Goal: Entertainment & Leisure: Consume media (video, audio)

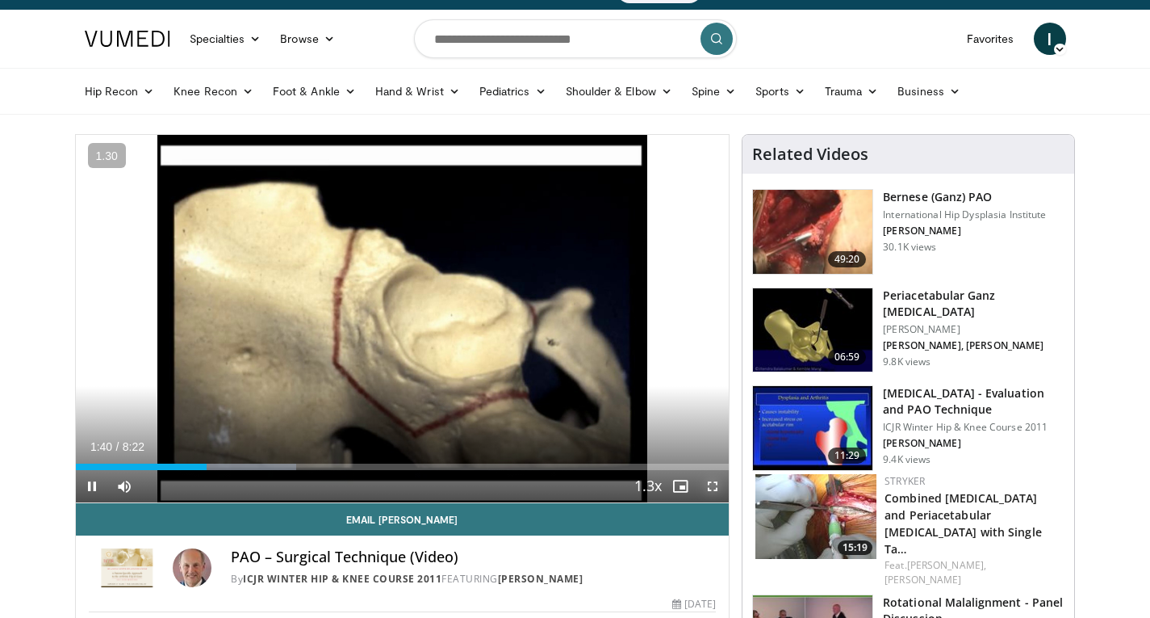
click at [716, 486] on span "Video Player" at bounding box center [713, 486] width 32 height 32
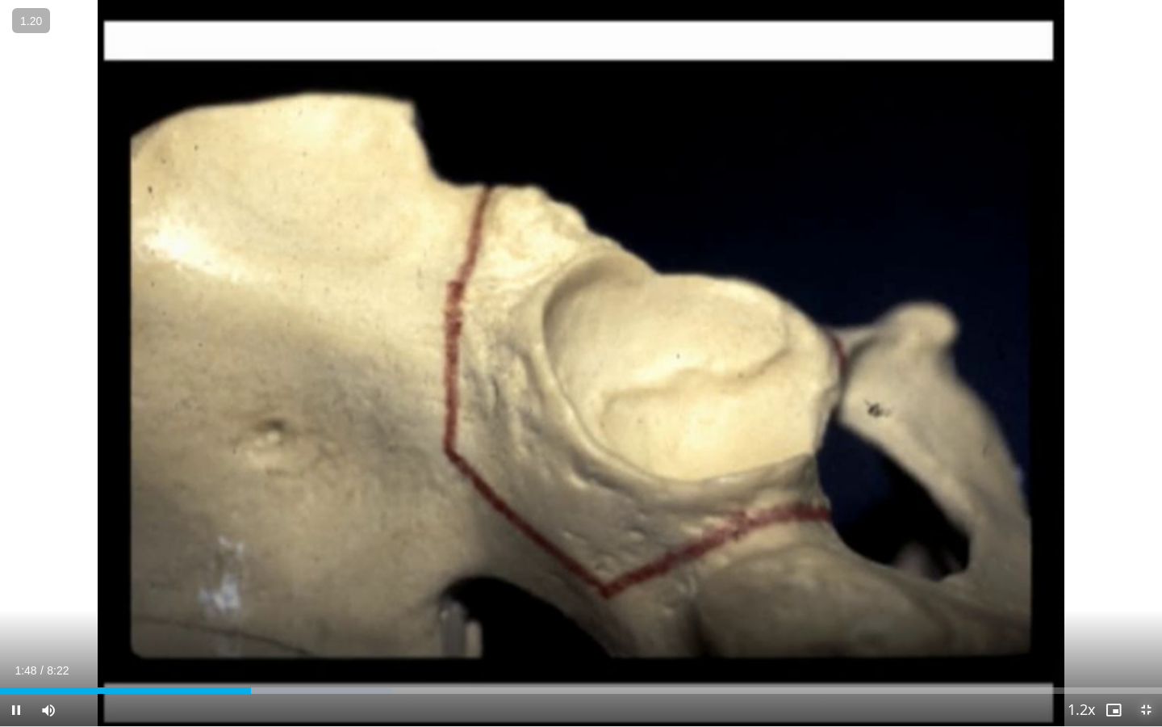
click at [1147, 617] on span "Video Player" at bounding box center [1146, 709] width 32 height 32
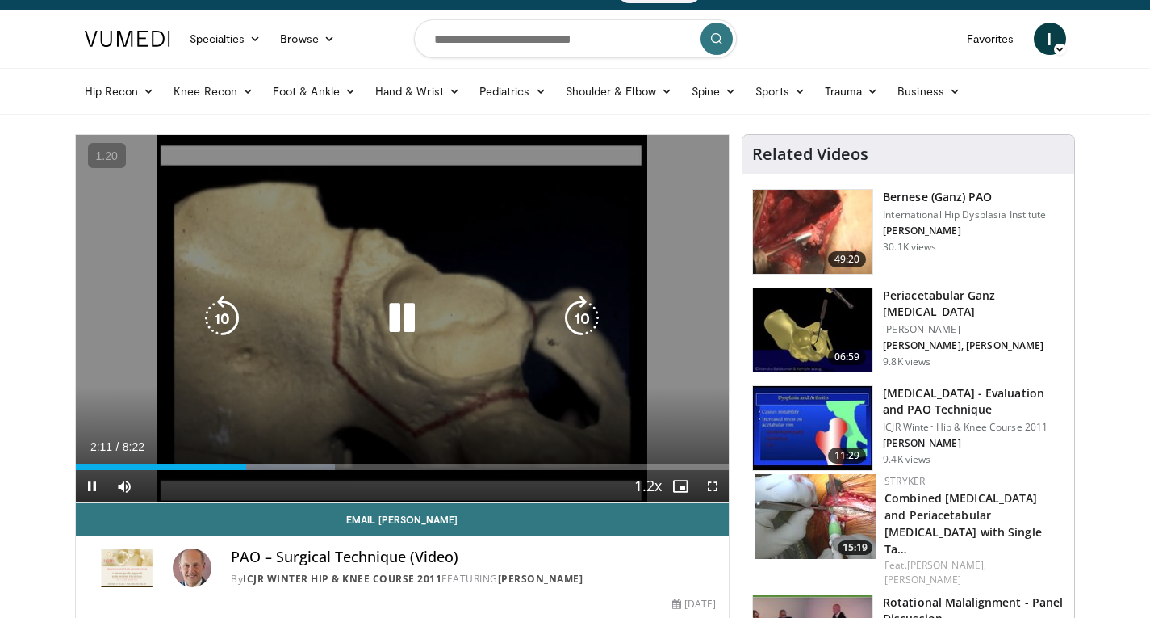
click at [217, 313] on icon "Video Player" at bounding box center [221, 317] width 45 height 45
click at [401, 321] on icon "Video Player" at bounding box center [401, 317] width 45 height 45
click at [404, 316] on icon "Video Player" at bounding box center [401, 317] width 45 height 45
drag, startPoint x: 714, startPoint y: 481, endPoint x: 714, endPoint y: 551, distance: 70.2
click at [714, 481] on span "Video Player" at bounding box center [713, 486] width 32 height 32
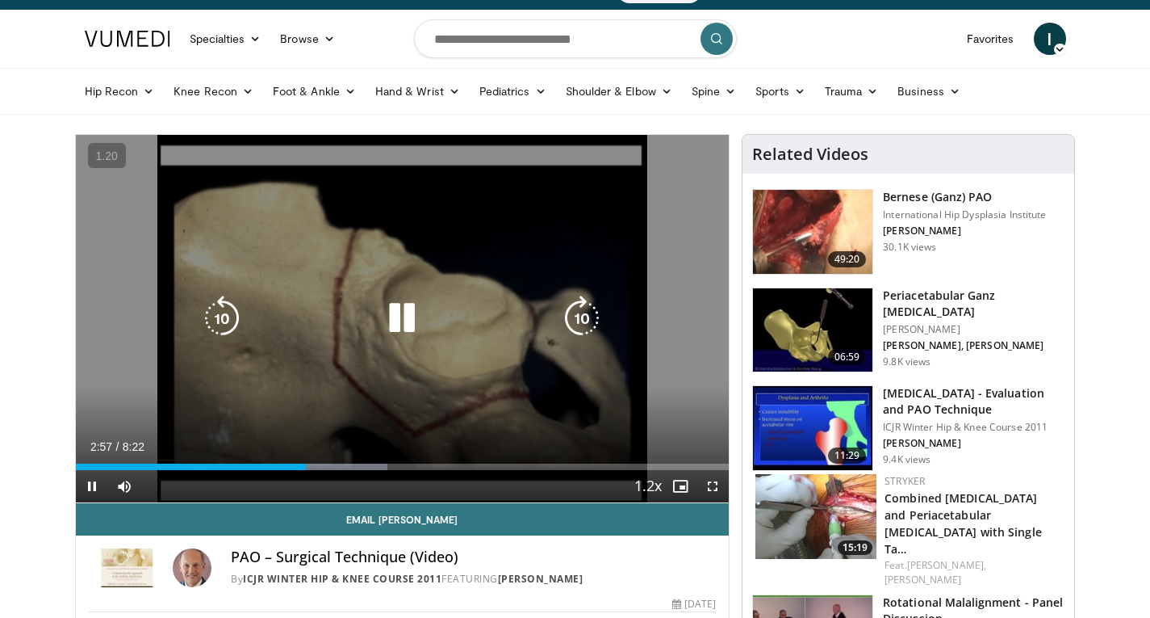
click at [400, 323] on icon "Video Player" at bounding box center [401, 317] width 45 height 45
click at [387, 314] on icon "Video Player" at bounding box center [401, 317] width 45 height 45
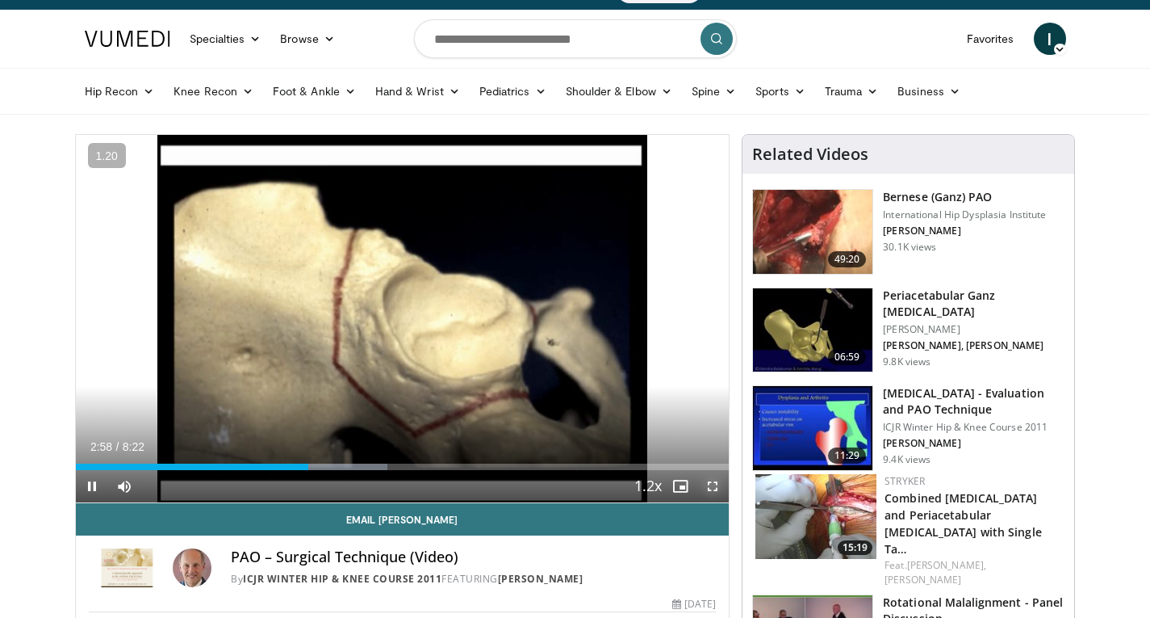
click at [707, 483] on span "Video Player" at bounding box center [713, 486] width 32 height 32
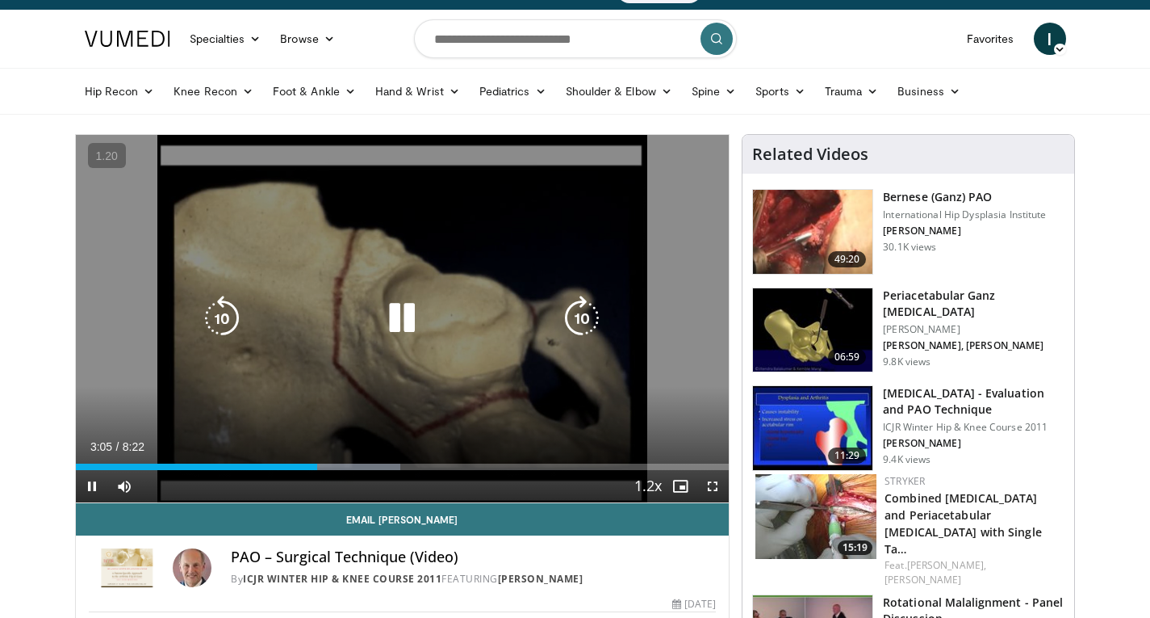
click at [408, 317] on icon "Video Player" at bounding box center [401, 317] width 45 height 45
click at [388, 309] on icon "Video Player" at bounding box center [401, 317] width 45 height 45
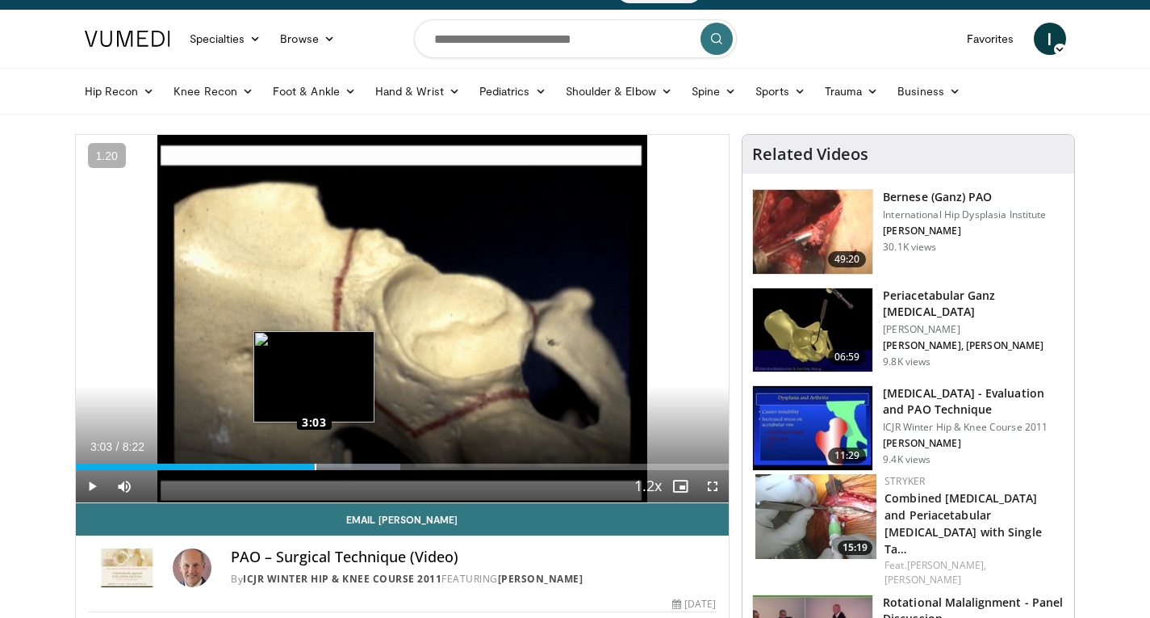
click at [314, 463] on div "Loaded : 49.66% 3:03 3:03" at bounding box center [403, 466] width 654 height 6
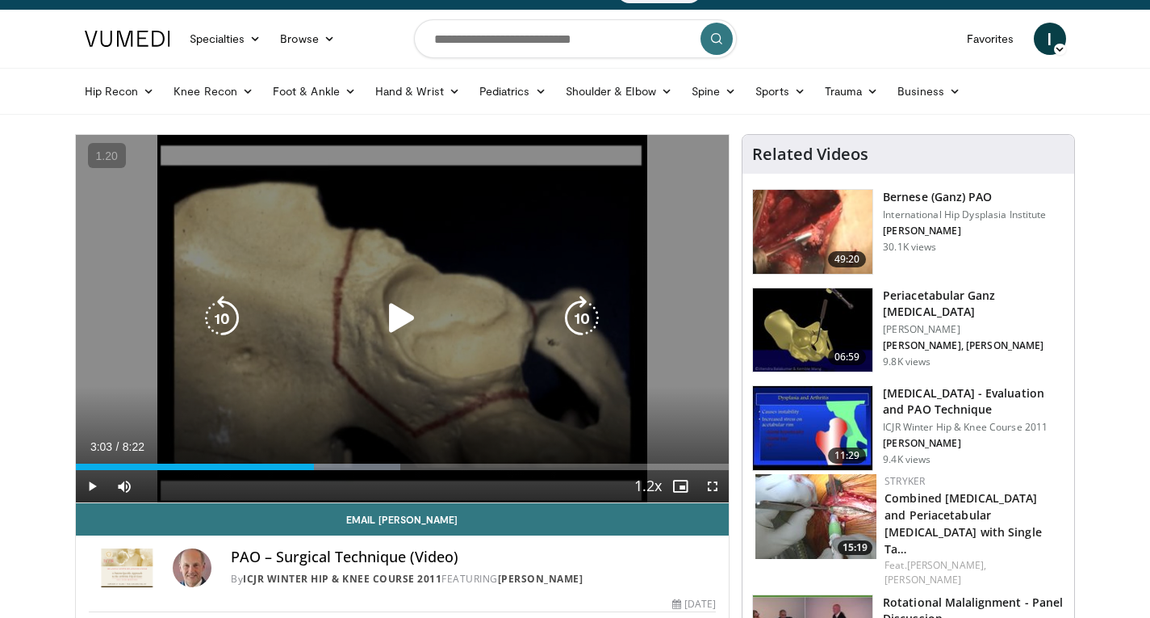
click at [404, 319] on icon "Video Player" at bounding box center [401, 317] width 45 height 45
click at [224, 329] on icon "Video Player" at bounding box center [221, 317] width 45 height 45
click at [398, 314] on icon "Video Player" at bounding box center [401, 317] width 45 height 45
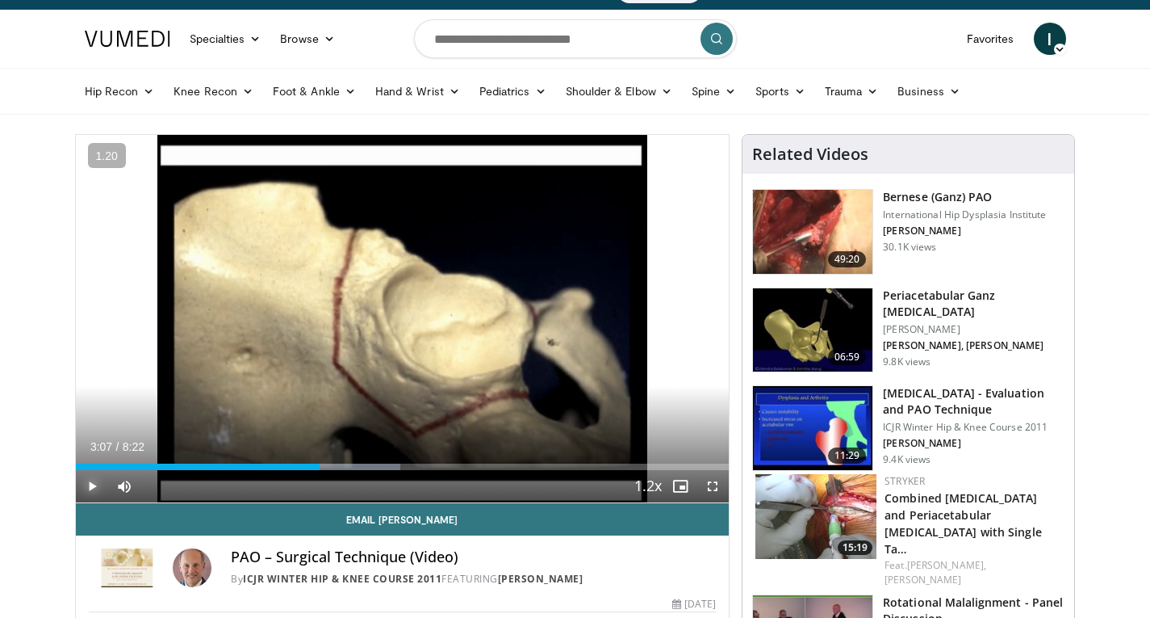
click at [98, 487] on span "Video Player" at bounding box center [92, 486] width 32 height 32
click at [711, 481] on span "Video Player" at bounding box center [713, 486] width 32 height 32
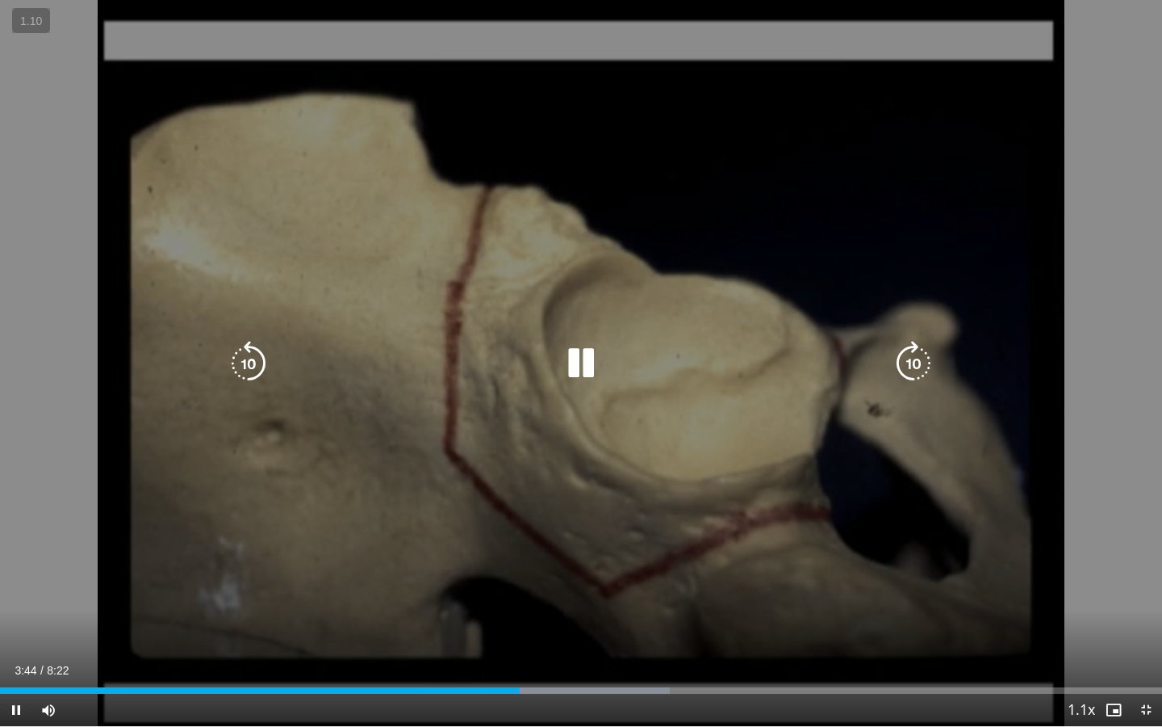
click at [242, 364] on icon "Video Player" at bounding box center [248, 363] width 45 height 45
click at [595, 355] on icon "Video Player" at bounding box center [581, 363] width 45 height 45
click at [587, 363] on icon "Video Player" at bounding box center [581, 363] width 45 height 45
click at [584, 365] on icon "Video Player" at bounding box center [581, 363] width 45 height 45
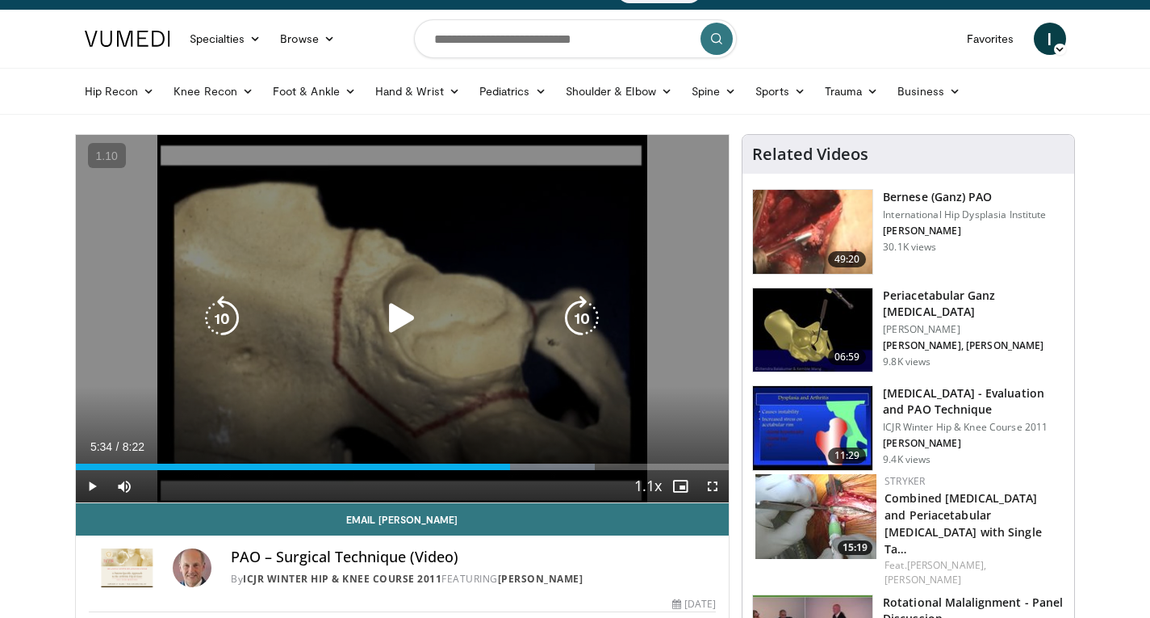
click at [389, 313] on icon "Video Player" at bounding box center [401, 317] width 45 height 45
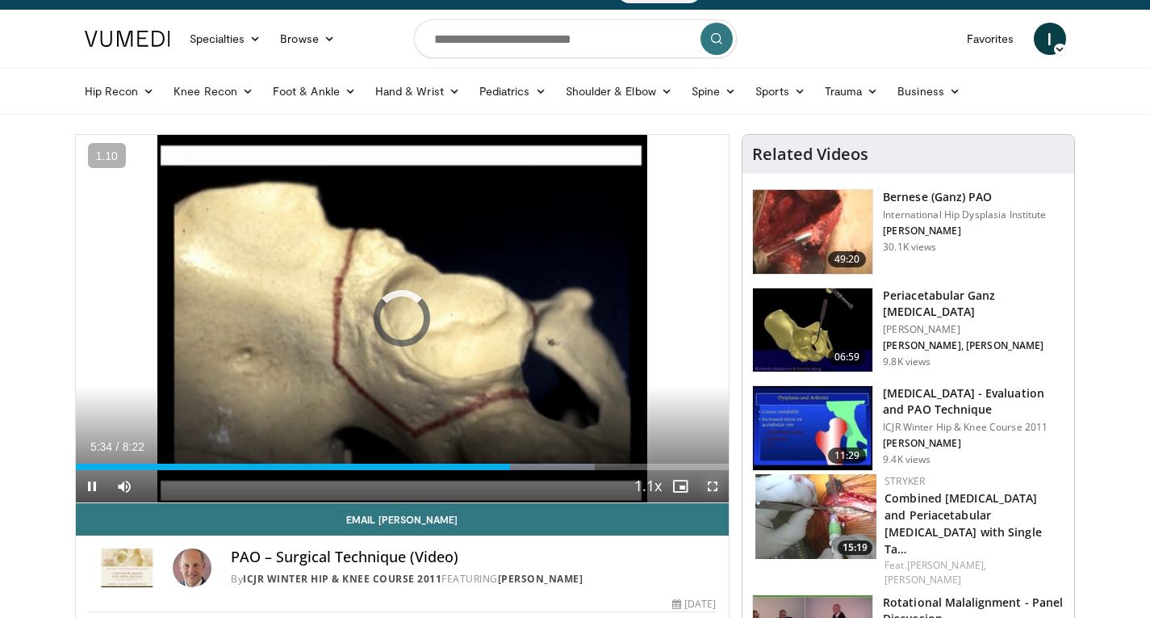
click at [714, 484] on span "Video Player" at bounding box center [713, 486] width 32 height 32
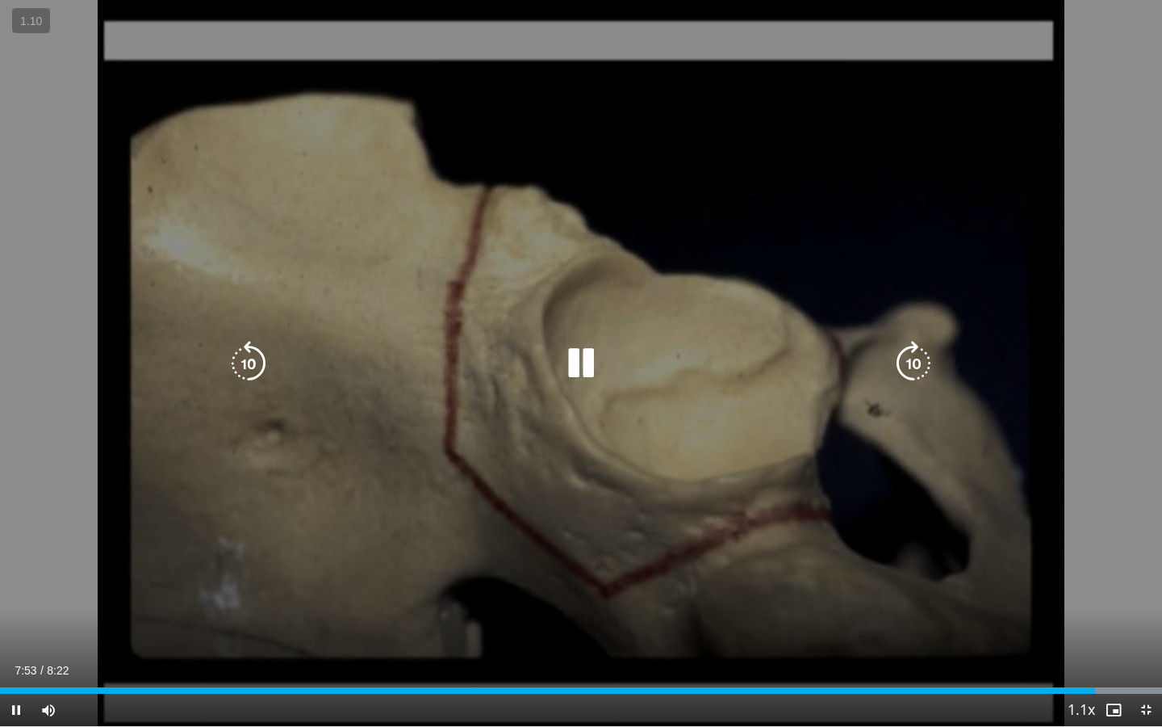
click at [241, 373] on icon "Video Player" at bounding box center [248, 363] width 45 height 45
click at [571, 350] on icon "Video Player" at bounding box center [581, 363] width 45 height 45
click at [573, 363] on icon "Video Player" at bounding box center [581, 363] width 45 height 45
click at [251, 364] on icon "Video Player" at bounding box center [248, 363] width 45 height 45
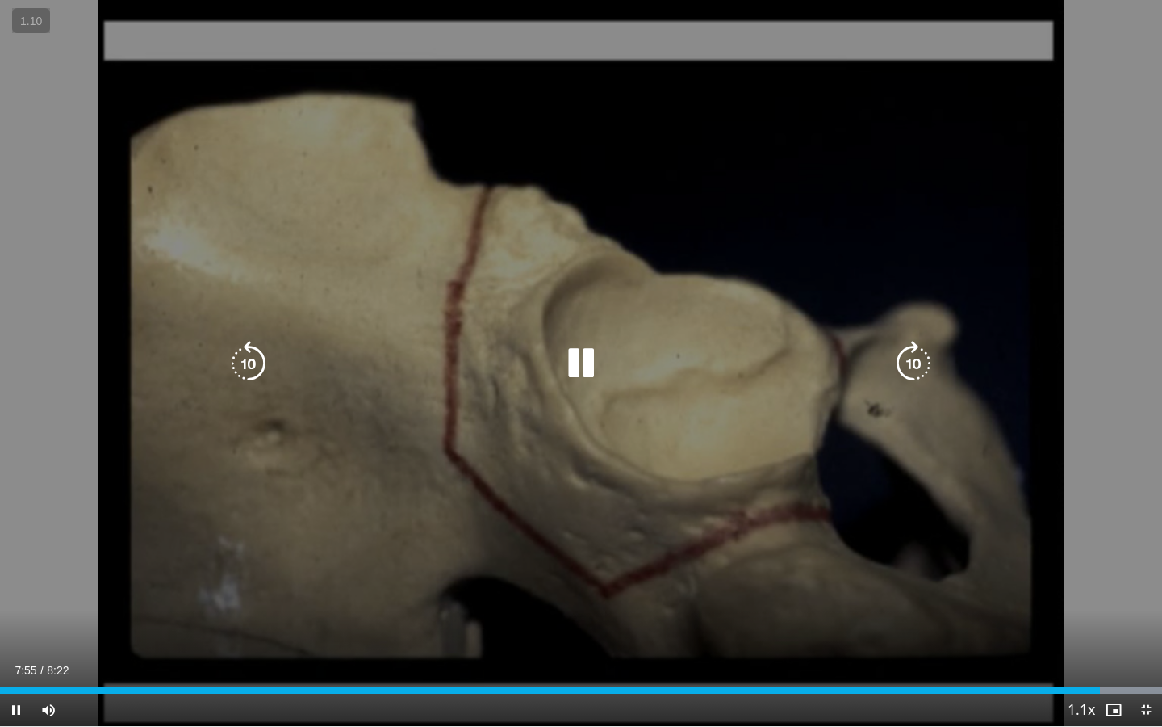
click at [576, 346] on icon "Video Player" at bounding box center [581, 363] width 45 height 45
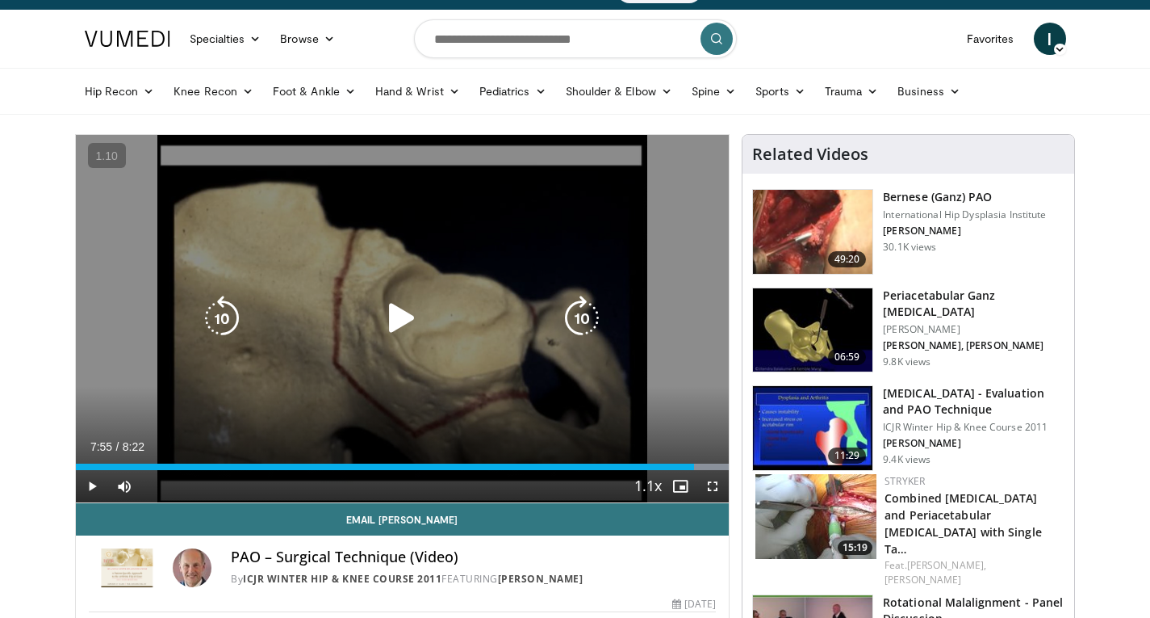
click at [407, 322] on icon "Video Player" at bounding box center [401, 317] width 45 height 45
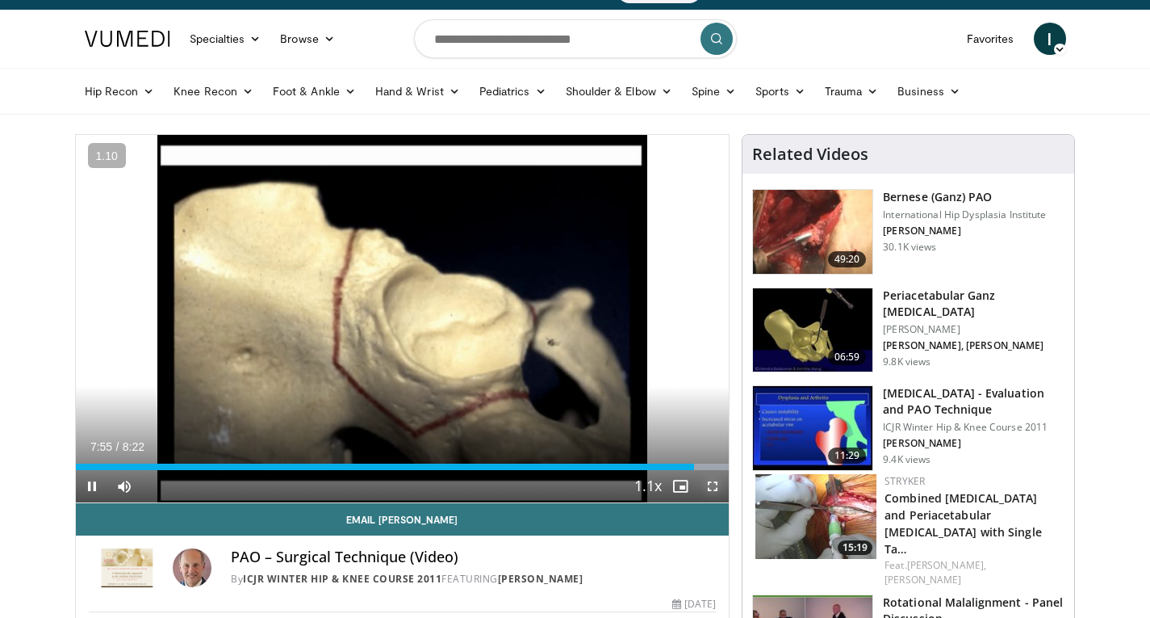
click at [713, 488] on span "Video Player" at bounding box center [713, 486] width 32 height 32
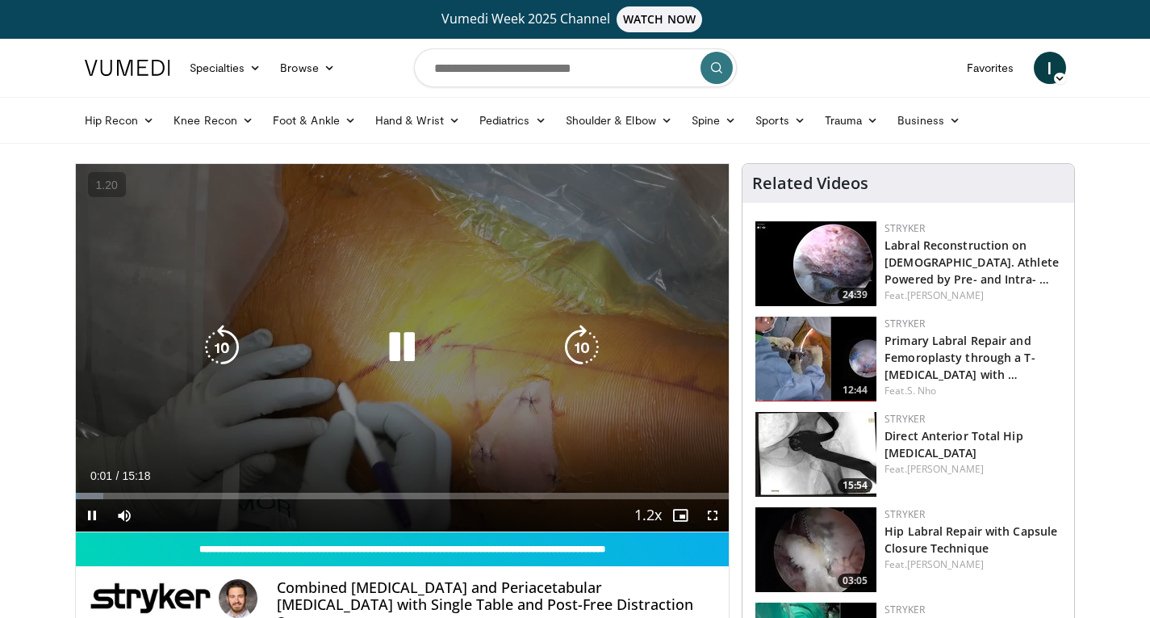
click at [402, 339] on icon "Video Player" at bounding box center [401, 347] width 45 height 45
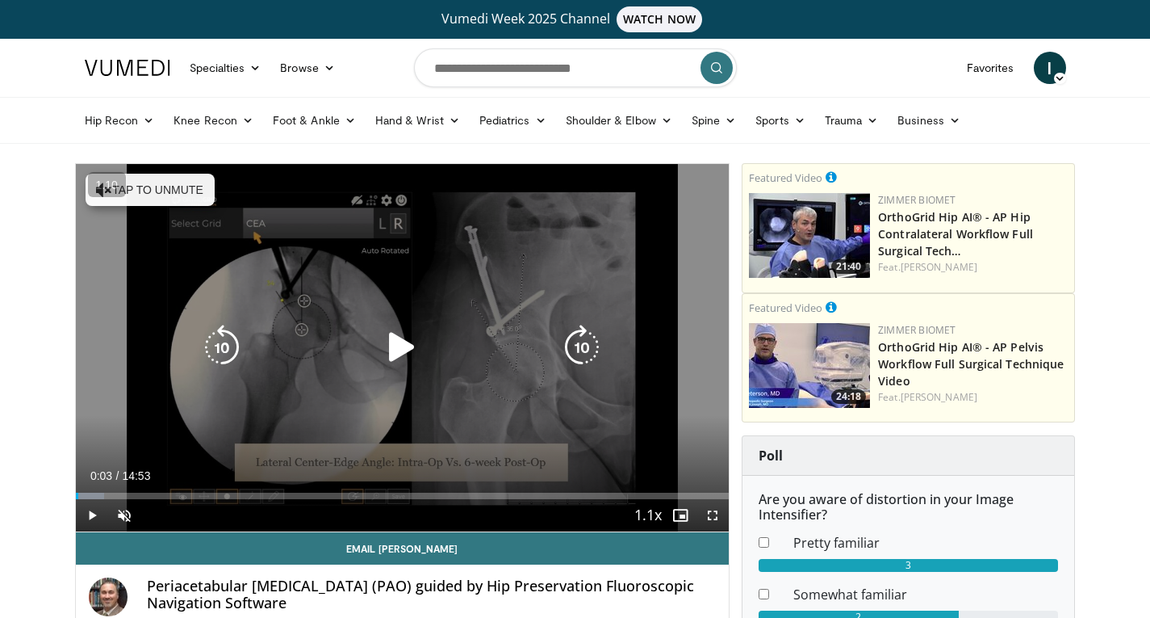
click at [401, 350] on icon "Video Player" at bounding box center [401, 347] width 45 height 45
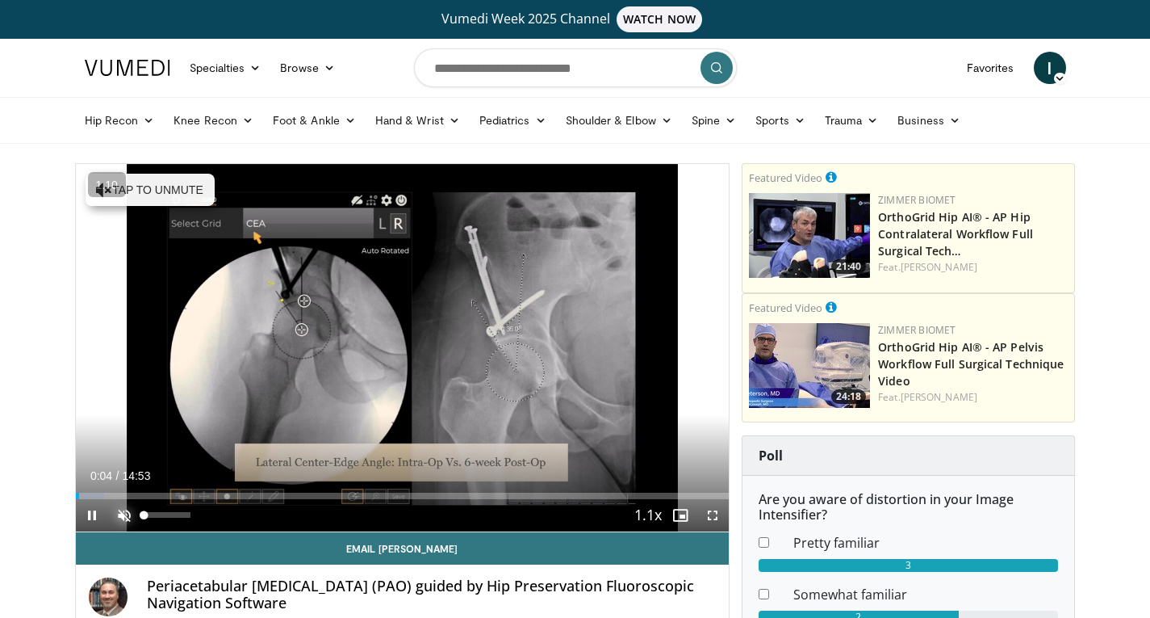
click at [123, 509] on span "Video Player" at bounding box center [124, 515] width 32 height 32
click at [715, 515] on span "Video Player" at bounding box center [713, 515] width 32 height 32
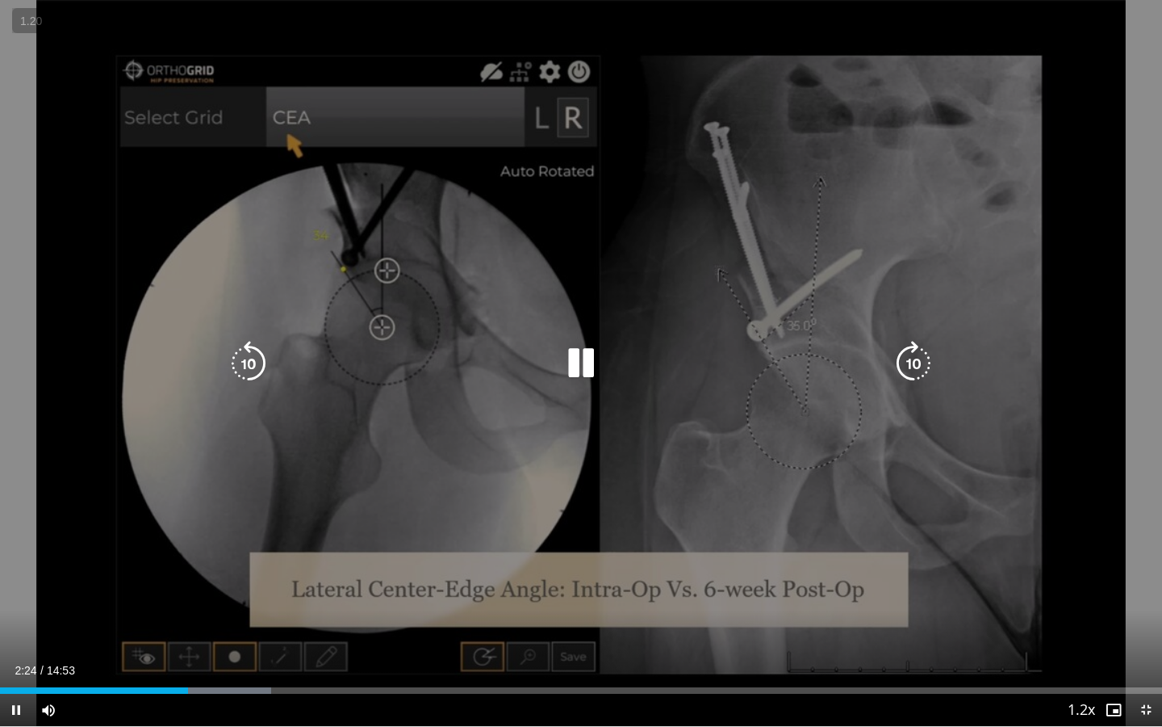
click at [241, 373] on icon "Video Player" at bounding box center [248, 363] width 45 height 45
click at [241, 367] on icon "Video Player" at bounding box center [248, 363] width 45 height 45
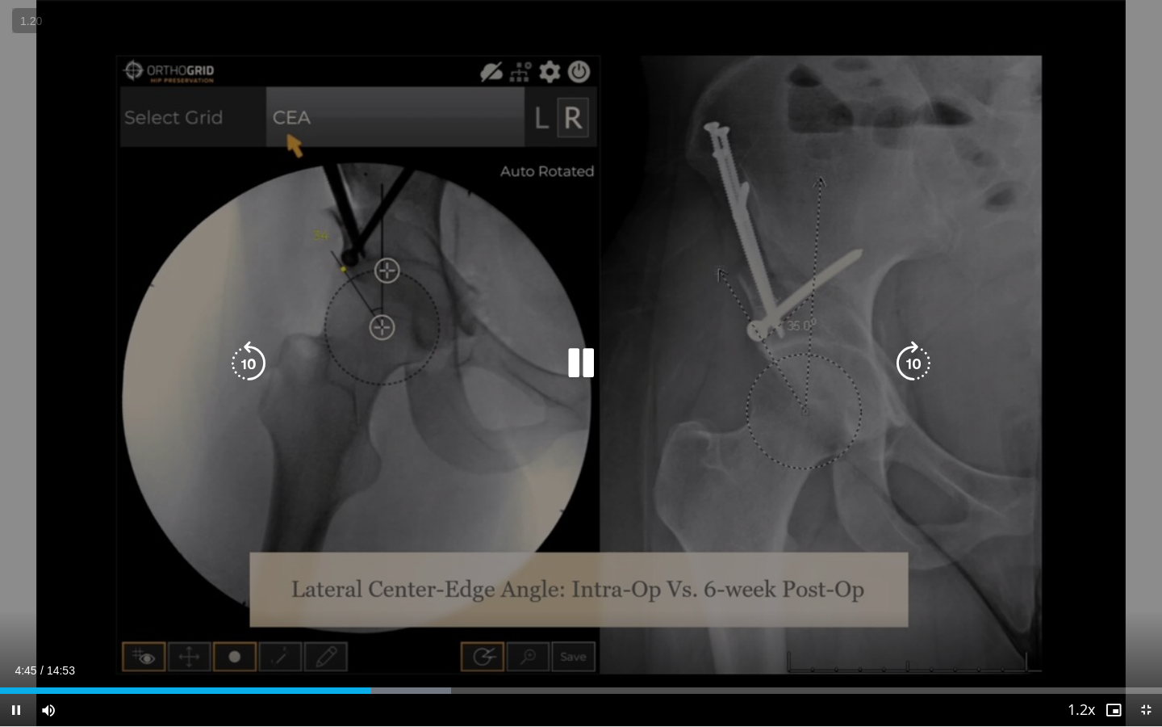
click at [235, 369] on icon "Video Player" at bounding box center [248, 363] width 45 height 45
click at [242, 354] on icon "Video Player" at bounding box center [248, 363] width 45 height 45
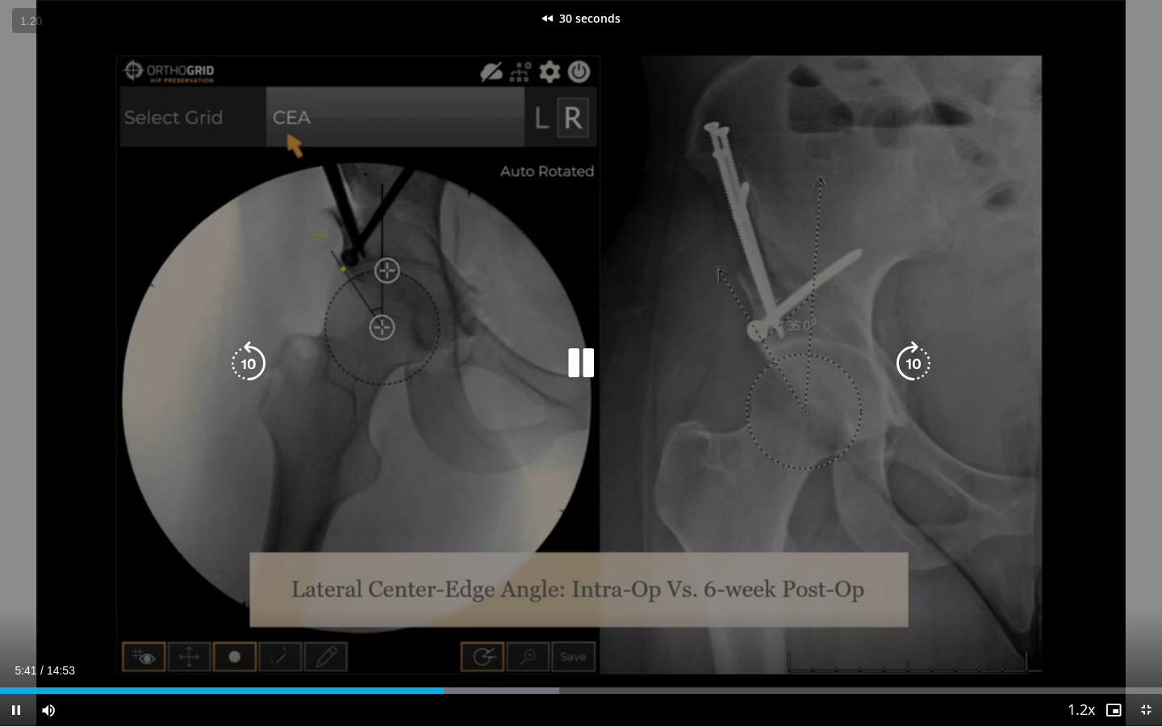
click at [583, 366] on icon "Video Player" at bounding box center [581, 363] width 45 height 45
click at [574, 357] on icon "Video Player" at bounding box center [581, 363] width 45 height 45
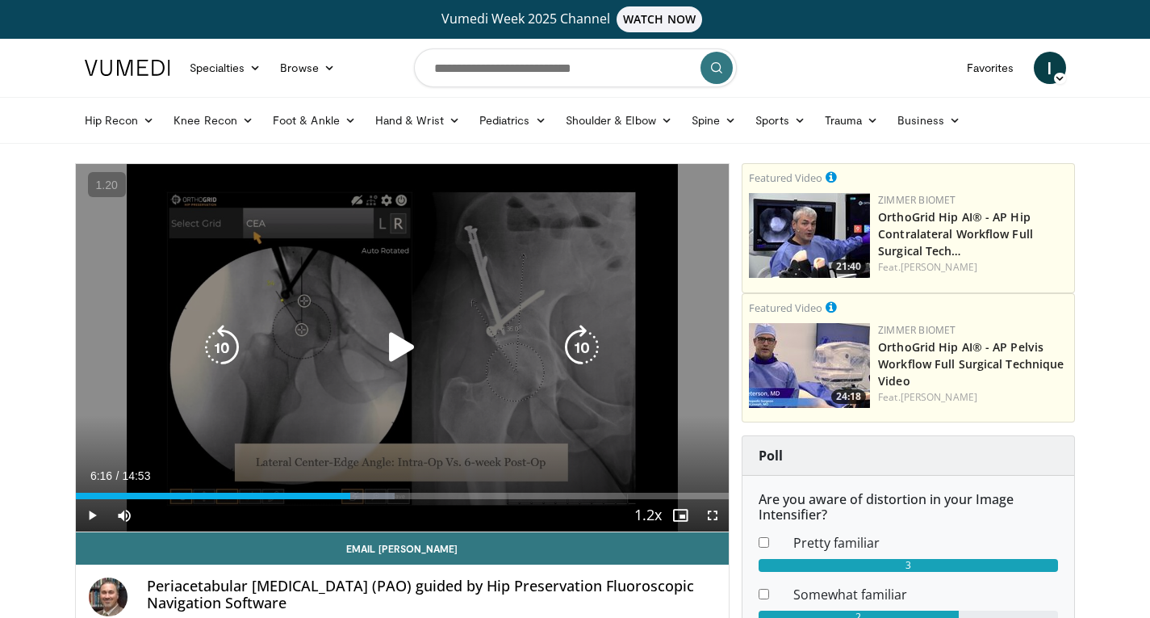
click at [391, 355] on icon "Video Player" at bounding box center [401, 347] width 45 height 45
click at [228, 341] on icon "Video Player" at bounding box center [221, 347] width 45 height 45
click at [224, 342] on icon "Video Player" at bounding box center [221, 347] width 45 height 45
click at [218, 351] on icon "Video Player" at bounding box center [221, 347] width 45 height 45
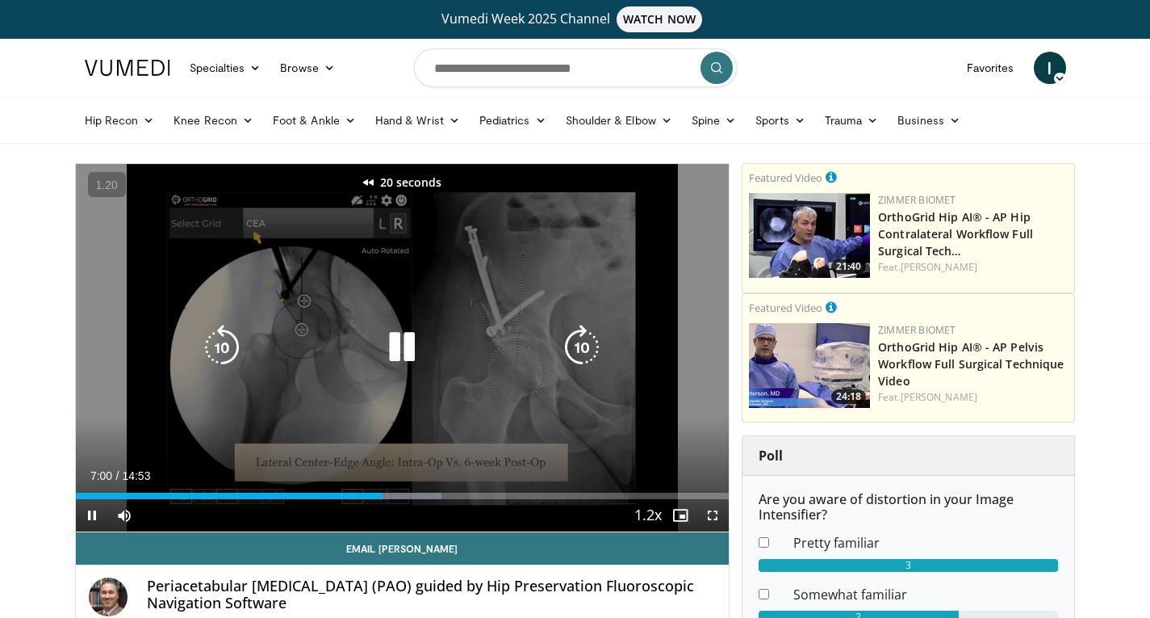
click at [218, 351] on icon "Video Player" at bounding box center [221, 347] width 45 height 45
